Goal: Task Accomplishment & Management: Manage account settings

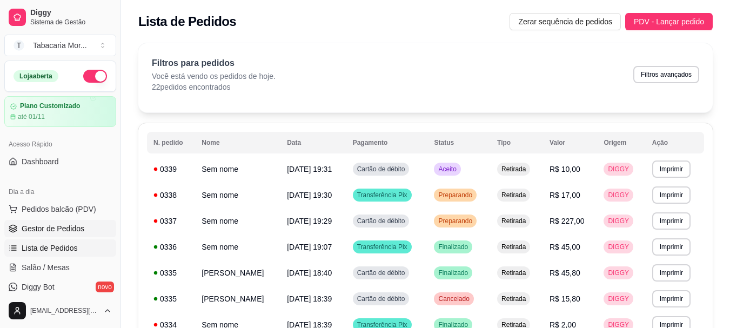
click at [50, 236] on link "Gestor de Pedidos" at bounding box center [60, 228] width 112 height 17
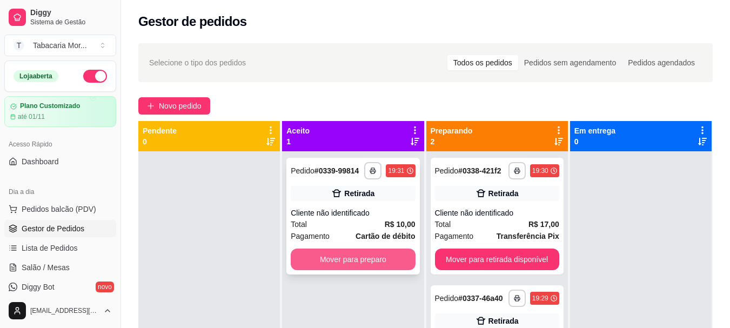
click at [362, 265] on button "Mover para preparo" at bounding box center [353, 259] width 124 height 22
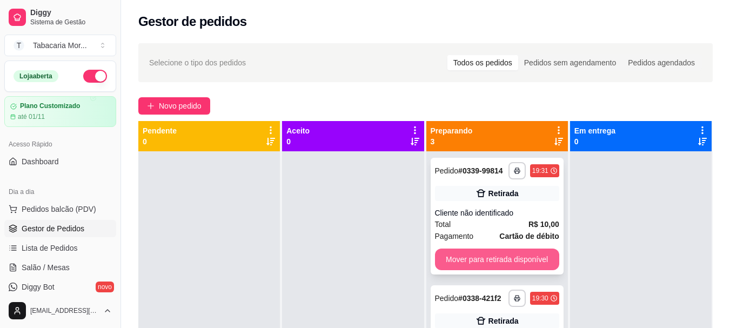
click at [469, 262] on button "Mover para retirada disponível" at bounding box center [497, 259] width 124 height 22
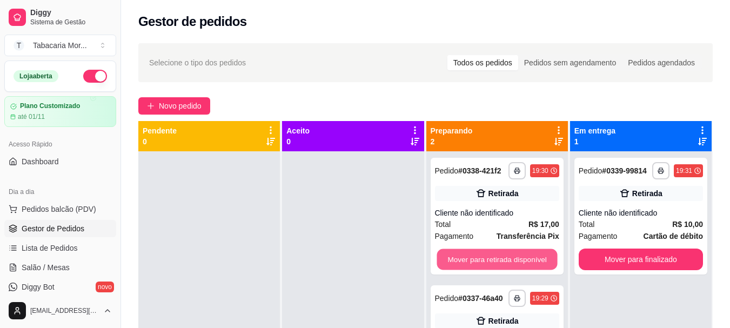
click at [469, 262] on button "Mover para retirada disponível" at bounding box center [496, 259] width 120 height 21
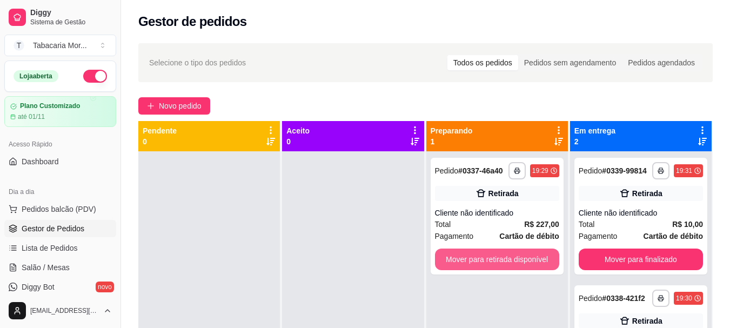
click at [469, 262] on button "Mover para retirada disponível" at bounding box center [497, 259] width 124 height 22
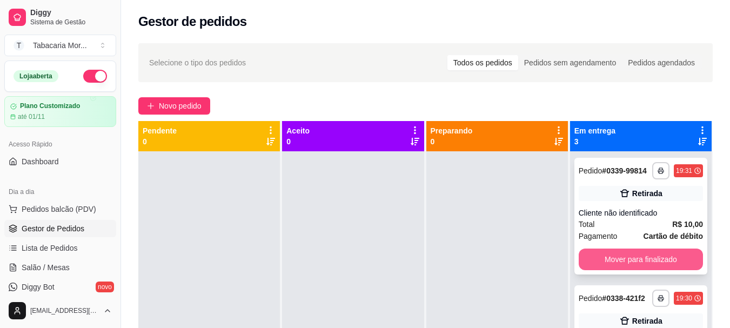
click at [589, 270] on button "Mover para finalizado" at bounding box center [641, 259] width 124 height 22
click at [596, 254] on button "Mover para finalizado" at bounding box center [641, 259] width 124 height 22
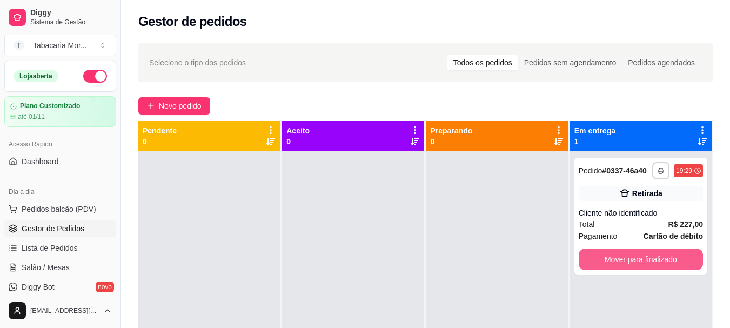
click at [596, 254] on button "Mover para finalizado" at bounding box center [641, 259] width 124 height 22
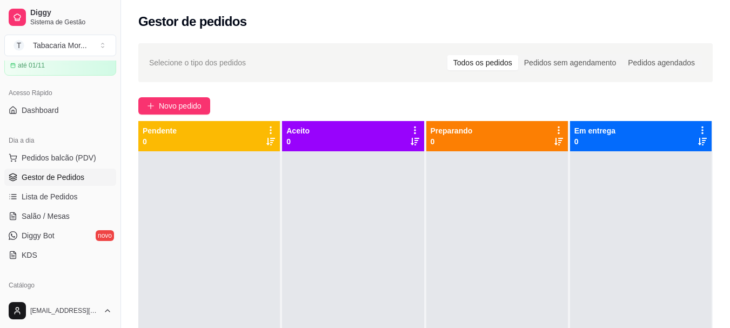
scroll to position [108, 0]
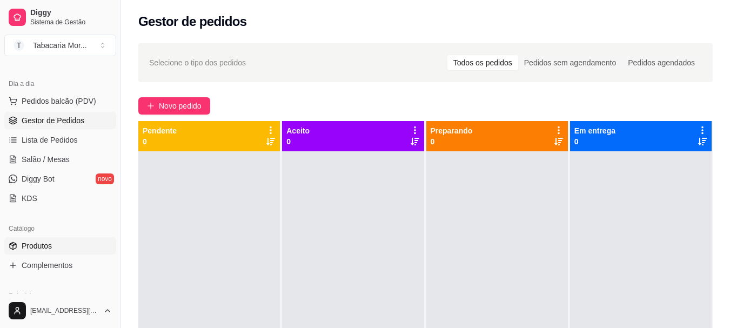
click at [50, 245] on span "Produtos" at bounding box center [37, 245] width 30 height 11
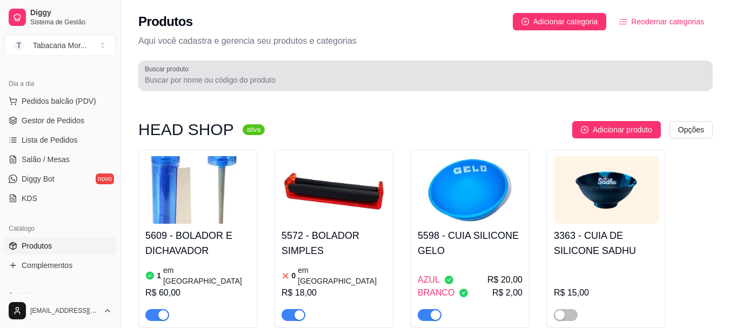
click at [185, 77] on input "Buscar produto" at bounding box center [425, 80] width 561 height 11
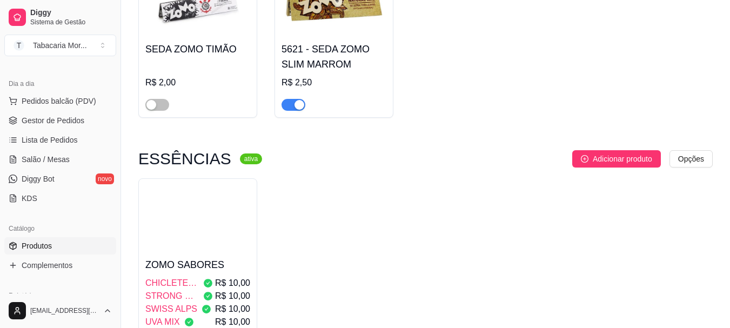
scroll to position [648, 0]
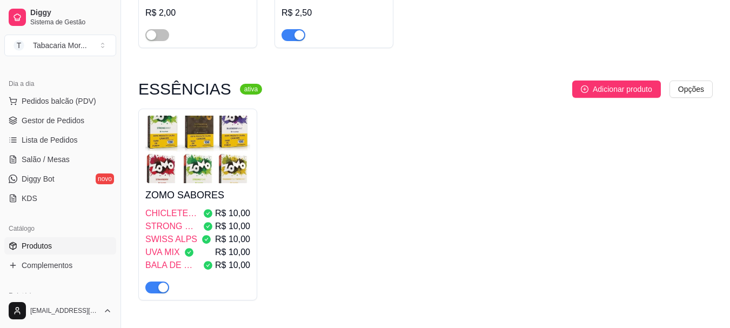
type input "zomo"
click at [211, 209] on icon at bounding box center [208, 213] width 9 height 9
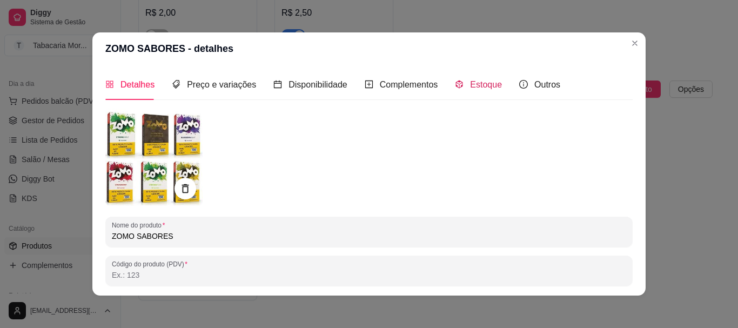
click at [487, 80] on span "Estoque" at bounding box center [486, 84] width 32 height 9
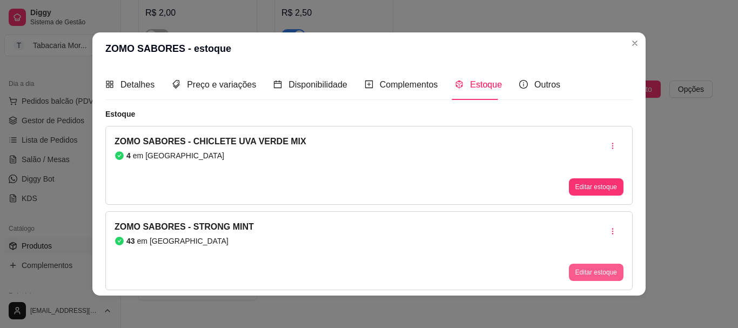
click at [580, 270] on button "Editar estoque" at bounding box center [596, 272] width 55 height 17
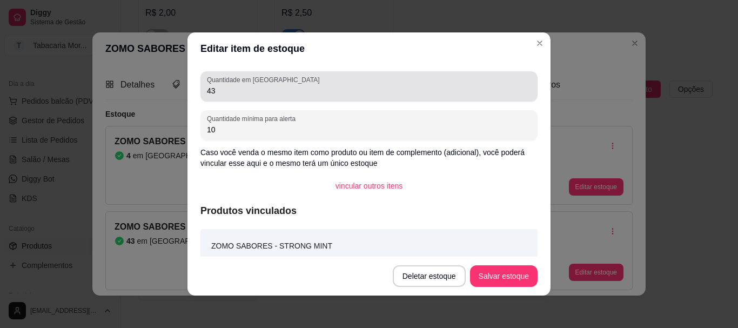
click at [238, 98] on div "Quantidade em estoque 43" at bounding box center [368, 86] width 337 height 30
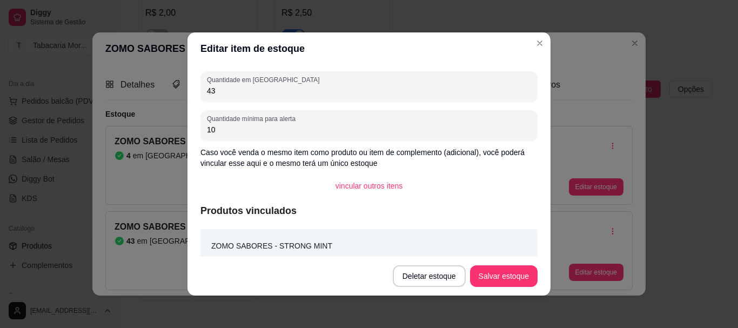
type input "4"
type input "38"
click at [492, 279] on button "Salvar estoque" at bounding box center [503, 276] width 66 height 21
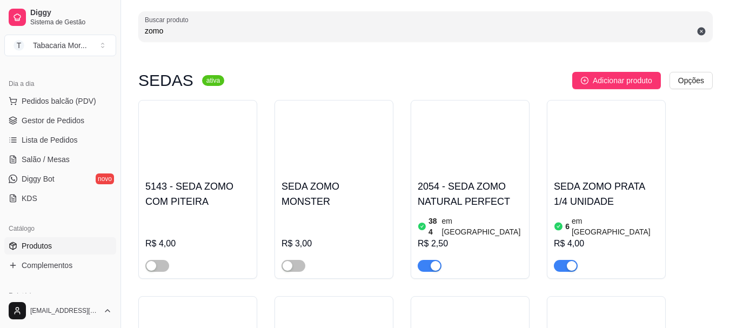
scroll to position [0, 0]
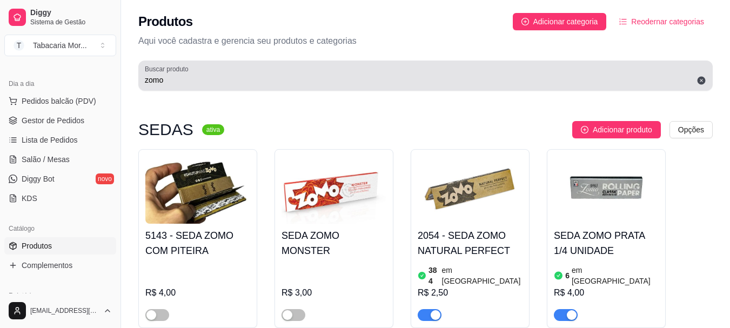
click at [227, 83] on input "zomo" at bounding box center [425, 80] width 561 height 11
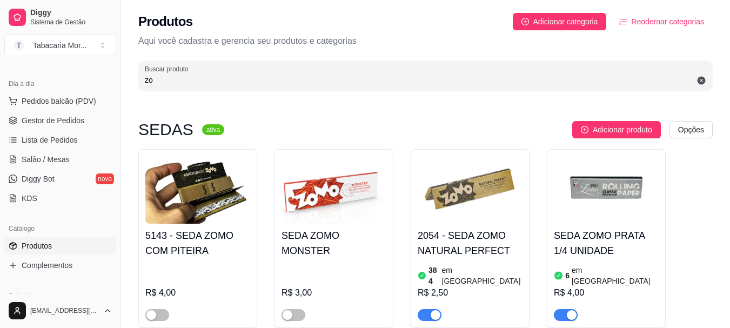
type input "z"
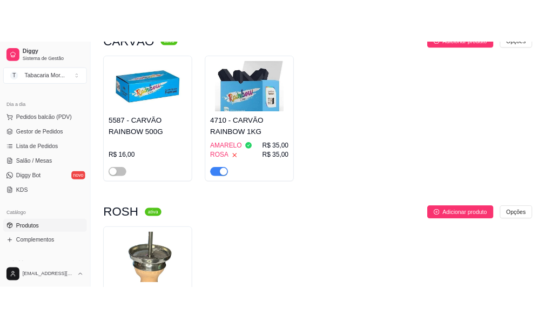
scroll to position [594, 0]
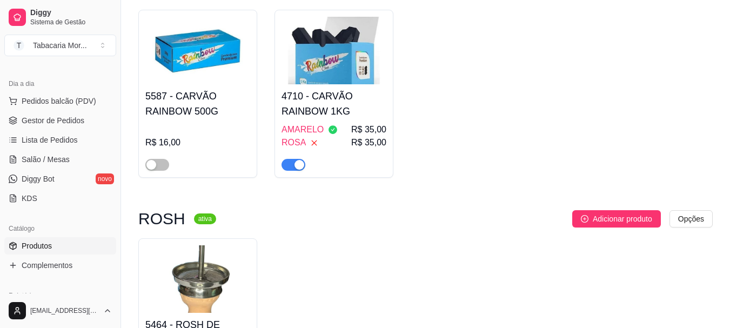
type input "rai"
click at [301, 100] on h4 "4710 - CARVÃO RAINBOW 1KG" at bounding box center [333, 104] width 105 height 30
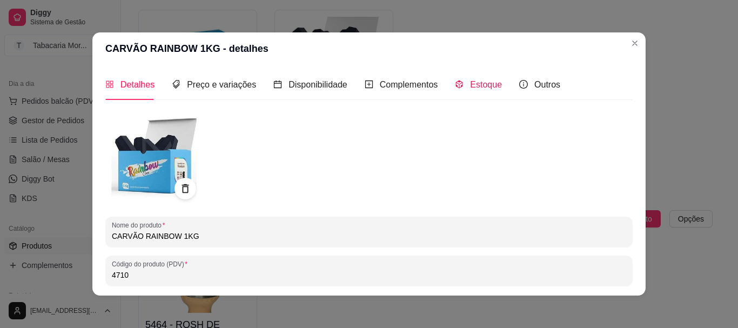
click at [456, 78] on div "Estoque" at bounding box center [478, 85] width 47 height 14
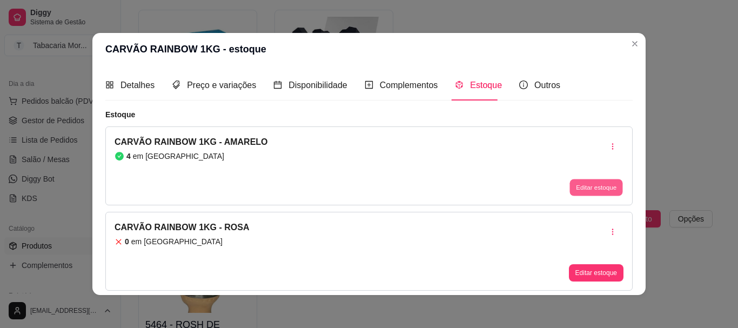
click at [596, 189] on button "Editar estoque" at bounding box center [595, 187] width 53 height 17
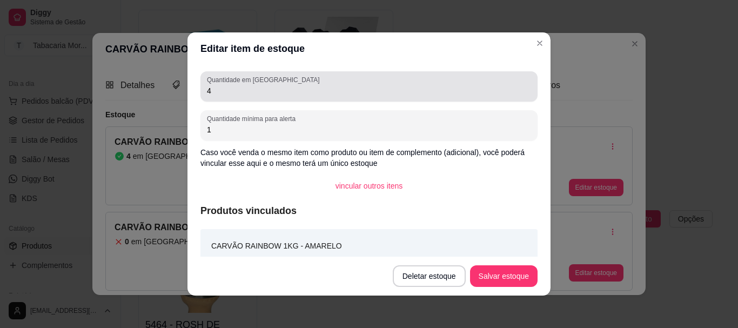
click at [249, 83] on label "Quantidade em [GEOGRAPHIC_DATA]" at bounding box center [265, 79] width 116 height 9
click at [249, 85] on input "4" at bounding box center [369, 90] width 324 height 11
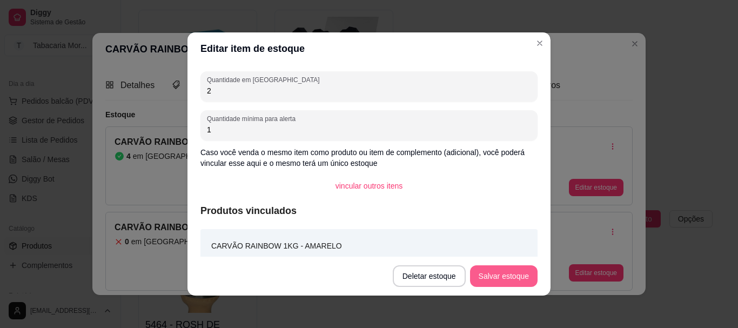
type input "2"
click at [505, 279] on button "Salvar estoque" at bounding box center [503, 276] width 66 height 21
